Goal: Transaction & Acquisition: Subscribe to service/newsletter

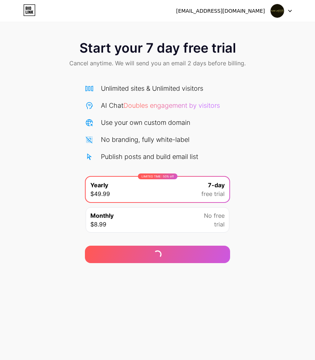
click at [289, 12] on div at bounding box center [281, 10] width 21 height 13
click at [245, 27] on li "Logout" at bounding box center [246, 30] width 90 height 20
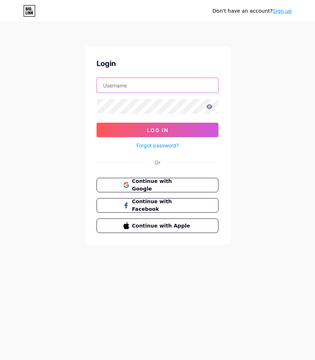
click at [131, 84] on input "text" at bounding box center [157, 85] width 121 height 15
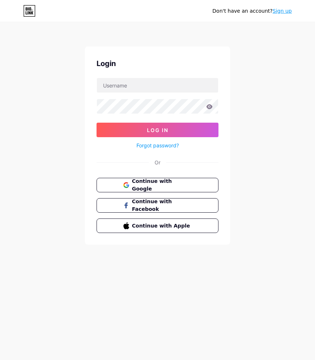
click at [280, 11] on link "Sign up" at bounding box center [281, 11] width 19 height 6
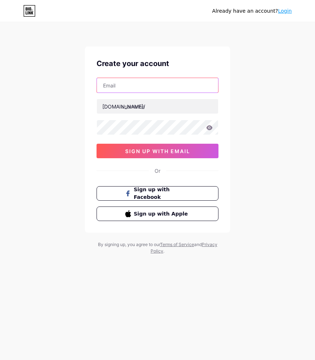
drag, startPoint x: 119, startPoint y: 89, endPoint x: 123, endPoint y: 90, distance: 4.4
click at [119, 89] on input "text" at bounding box center [157, 85] width 121 height 15
paste input "[EMAIL_ADDRESS][DOMAIN_NAME]"
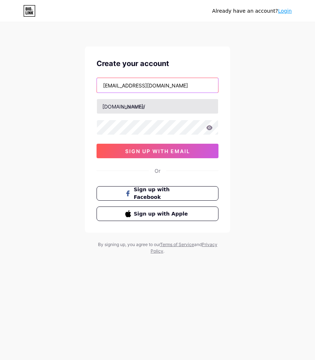
type input "[EMAIL_ADDRESS][DOMAIN_NAME]"
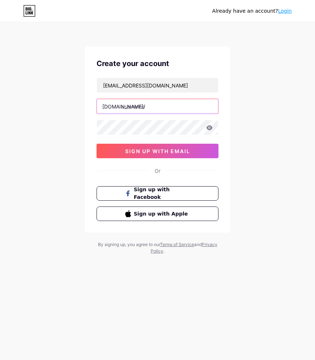
click at [138, 107] on input "text" at bounding box center [157, 106] width 121 height 15
drag, startPoint x: 189, startPoint y: 107, endPoint x: 33, endPoint y: 87, distance: 156.8
click at [33, 87] on div "Already have an account? Login Create your account duktgv@spartanteam.net bio.l…" at bounding box center [157, 138] width 315 height 277
type input "naga303thebestlink1"
click at [108, 104] on div "[DOMAIN_NAME]/" at bounding box center [123, 107] width 43 height 8
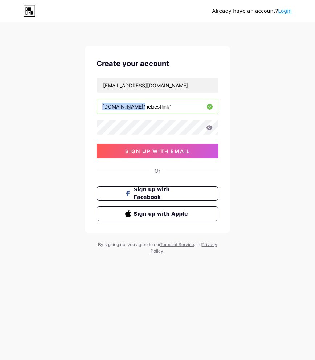
copy div "[DOMAIN_NAME]/"
drag, startPoint x: 102, startPoint y: 107, endPoint x: 178, endPoint y: 110, distance: 76.3
click at [178, 110] on div "bio.link/ naga303thebestlink1" at bounding box center [157, 106] width 122 height 15
click at [157, 106] on input "naga303thebestlink1" at bounding box center [157, 106] width 121 height 15
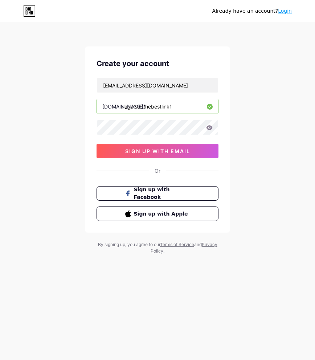
click at [157, 106] on input "naga303thebestlink1" at bounding box center [157, 106] width 121 height 15
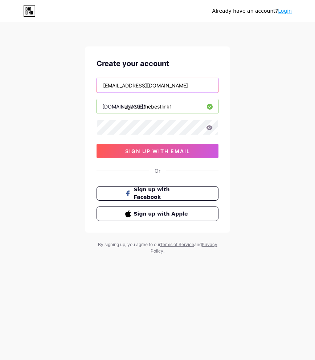
click at [146, 86] on input "duktgv@spartanteam.net" at bounding box center [157, 85] width 121 height 15
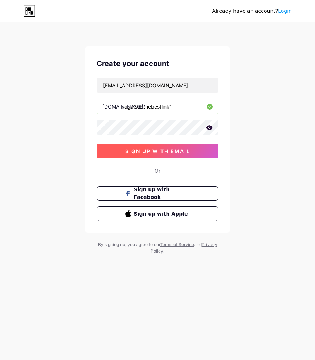
click at [137, 153] on span "sign up with email" at bounding box center [157, 151] width 65 height 6
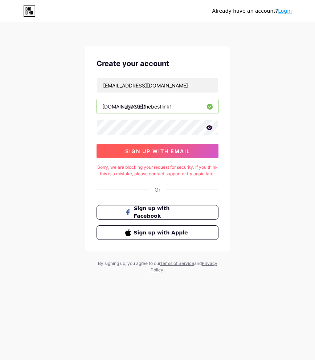
click at [144, 152] on span "sign up with email" at bounding box center [157, 151] width 65 height 6
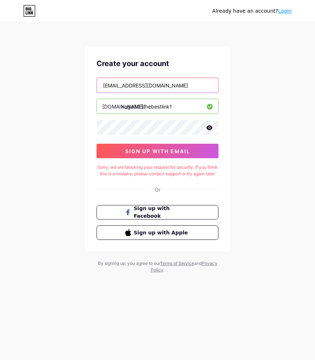
click at [145, 86] on input "duktgv@spartanteam.net" at bounding box center [157, 85] width 121 height 15
paste input "mt6e1voy"
type input "mt6e1voy@spartanteam.net"
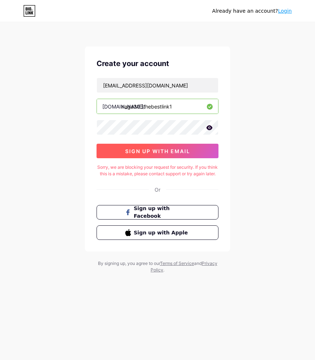
drag, startPoint x: 143, startPoint y: 150, endPoint x: 150, endPoint y: 148, distance: 7.0
click at [143, 150] on span "sign up with email" at bounding box center [157, 151] width 65 height 6
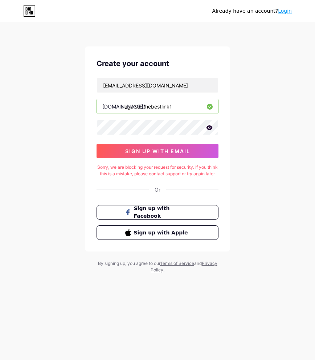
click at [182, 108] on input "naga303thebestlink1" at bounding box center [157, 106] width 121 height 15
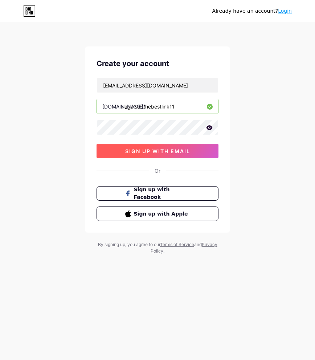
type input "naga303thebestlink11"
click at [183, 149] on span "sign up with email" at bounding box center [157, 151] width 65 height 6
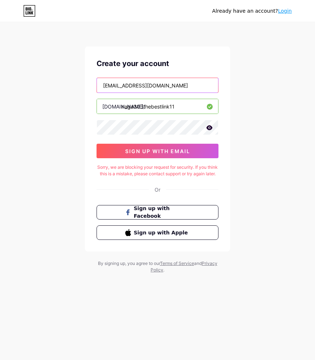
click at [144, 79] on input "mt6e1voy@spartanteam.net" at bounding box center [157, 85] width 121 height 15
click at [145, 82] on input "mt6e1voy@spartanteam.net" at bounding box center [157, 85] width 121 height 15
paste input "duql0prx"
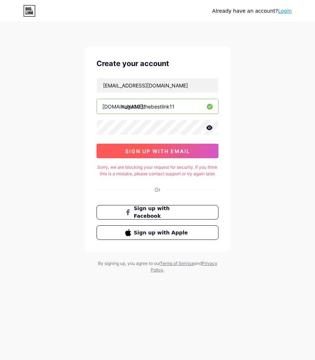
drag, startPoint x: 177, startPoint y: 153, endPoint x: 181, endPoint y: 153, distance: 3.6
click at [177, 153] on span "sign up with email" at bounding box center [157, 151] width 65 height 6
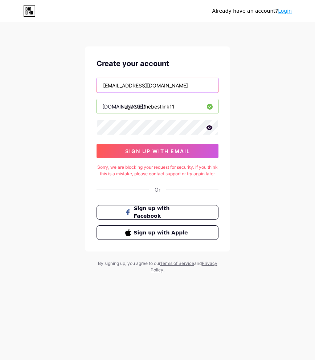
click at [137, 86] on input "duql0prx@spartanteam.net" at bounding box center [157, 85] width 121 height 15
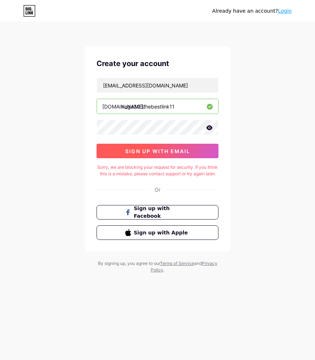
click at [167, 156] on button "sign up with email" at bounding box center [157, 151] width 122 height 15
click at [174, 153] on span "sign up with email" at bounding box center [157, 151] width 65 height 6
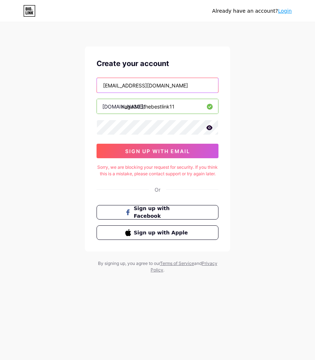
click at [123, 84] on input "duql0prx@spartanteam.net" at bounding box center [157, 85] width 121 height 15
click at [123, 83] on input "duql0prx@spartanteam.net" at bounding box center [157, 85] width 121 height 15
paste input "akqjfm"
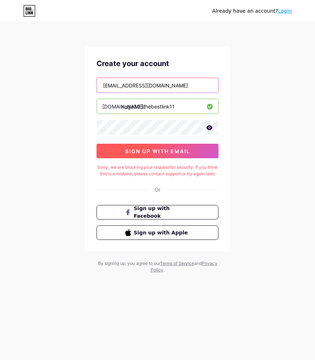
type input "akqjfm@spartanteam.net"
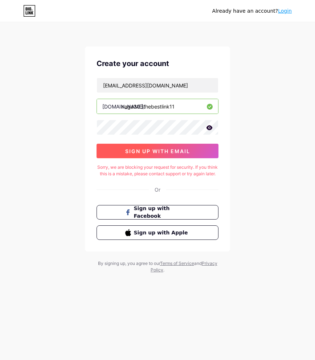
click at [165, 152] on span "sign up with email" at bounding box center [157, 151] width 65 height 6
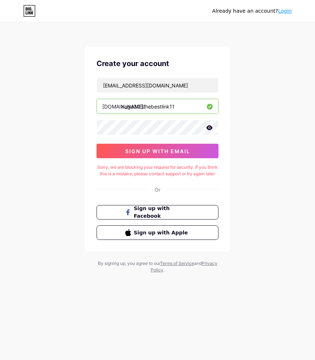
click at [263, 106] on div "Already have an account? Login Create your account akqjfm@spartanteam.net bio.l…" at bounding box center [157, 148] width 315 height 296
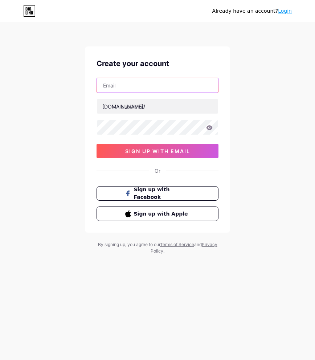
click at [132, 84] on input "text" at bounding box center [157, 85] width 121 height 15
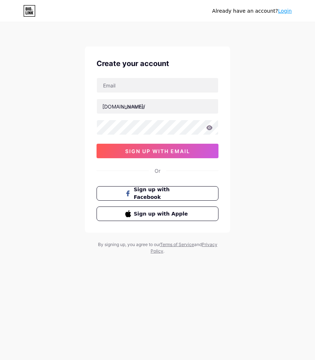
drag, startPoint x: 287, startPoint y: 13, endPoint x: 281, endPoint y: 15, distance: 6.1
click at [287, 13] on link "Login" at bounding box center [285, 11] width 14 height 6
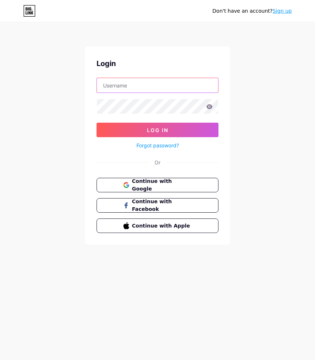
click at [132, 87] on input "text" at bounding box center [157, 85] width 121 height 15
paste input "[EMAIL_ADDRESS][DOMAIN_NAME]"
type input "[EMAIL_ADDRESS][DOMAIN_NAME]"
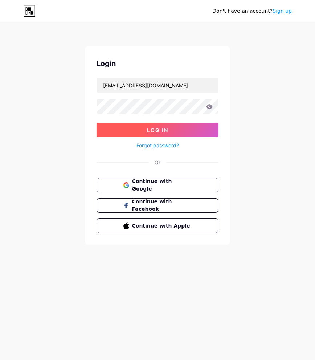
click at [137, 129] on button "Log In" at bounding box center [157, 130] width 122 height 15
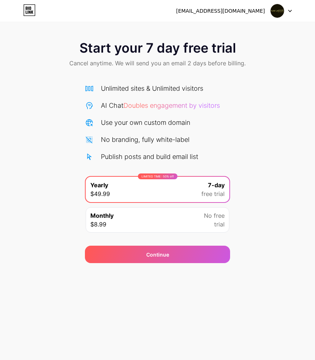
click at [278, 12] on img at bounding box center [277, 11] width 14 height 14
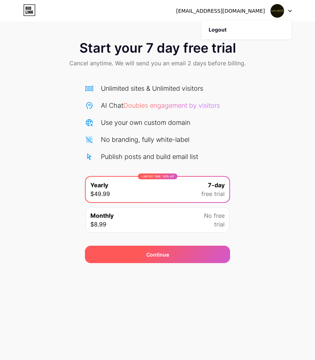
click at [200, 253] on div "Continue" at bounding box center [157, 254] width 145 height 17
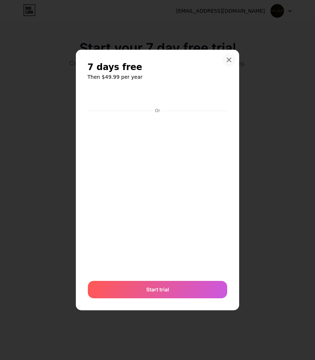
click at [229, 54] on div at bounding box center [228, 59] width 13 height 13
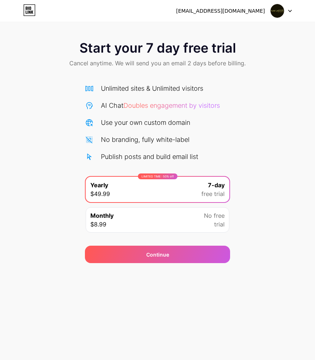
click at [284, 12] on img at bounding box center [277, 11] width 14 height 14
